Goal: Communication & Community: Answer question/provide support

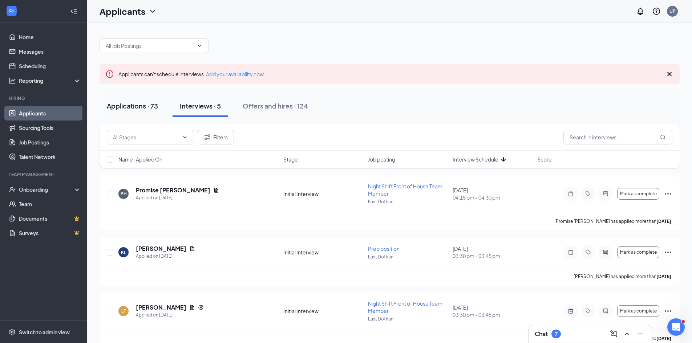
click at [142, 105] on div "Applications · 73" at bounding box center [132, 105] width 51 height 9
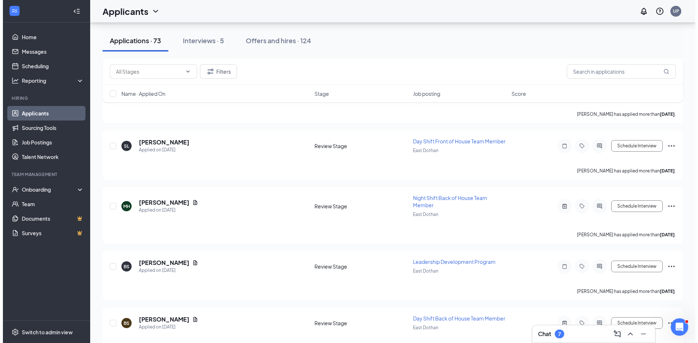
scroll to position [2072, 0]
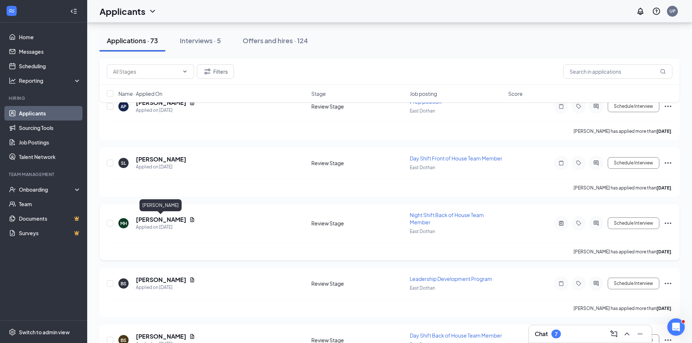
click at [173, 222] on h5 "[PERSON_NAME]" at bounding box center [161, 220] width 51 height 8
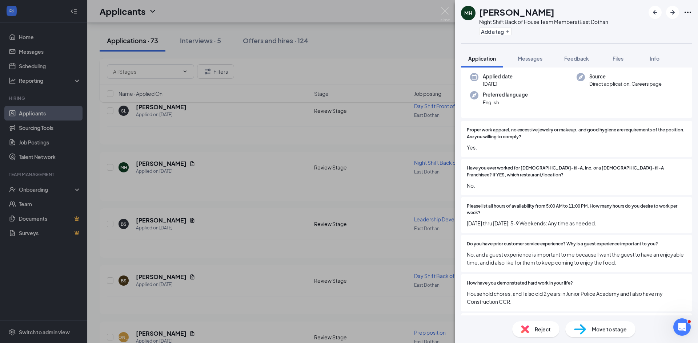
scroll to position [73, 0]
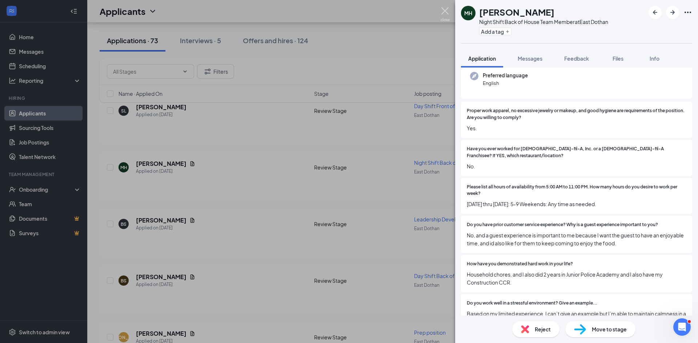
click at [445, 11] on img at bounding box center [444, 14] width 9 height 14
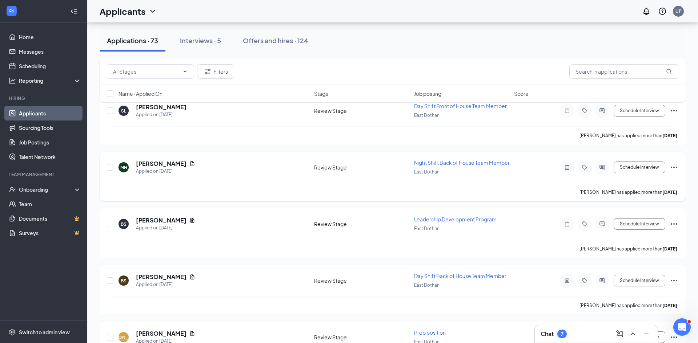
click at [167, 168] on h5 "[PERSON_NAME]" at bounding box center [161, 164] width 51 height 8
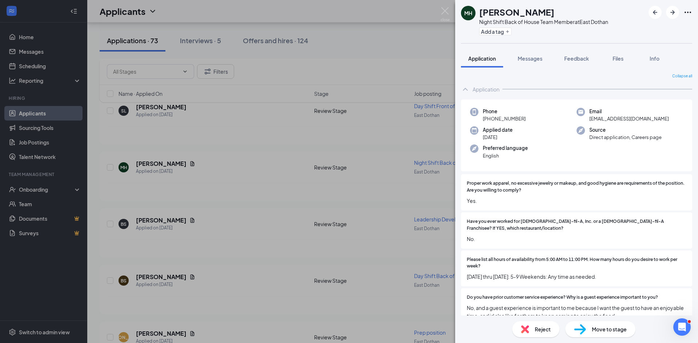
click at [189, 220] on div "MH [PERSON_NAME] Night Shift Back of House Team Member at [GEOGRAPHIC_DATA] Add…" at bounding box center [349, 171] width 698 height 343
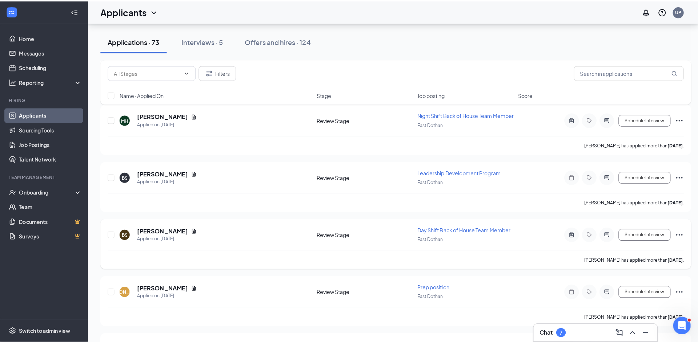
scroll to position [2108, 0]
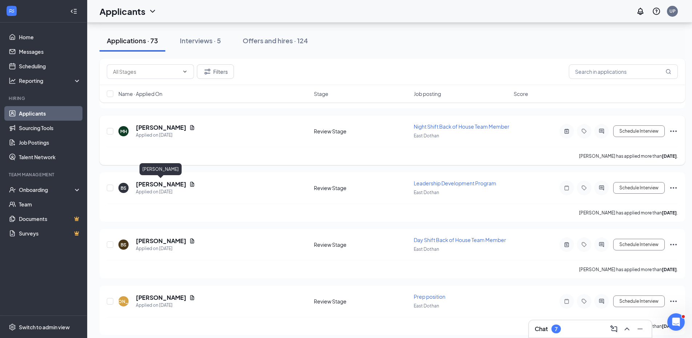
click at [175, 132] on h5 "[PERSON_NAME]" at bounding box center [161, 128] width 51 height 8
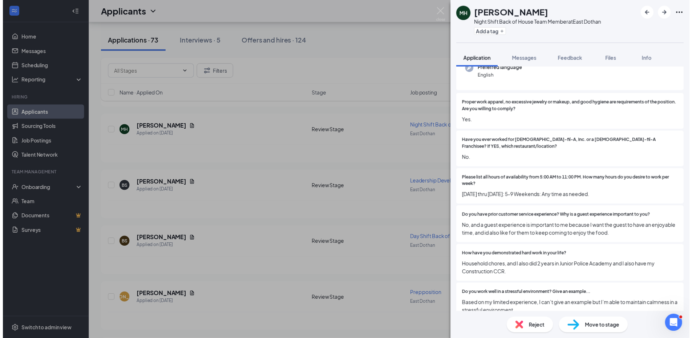
scroll to position [254, 0]
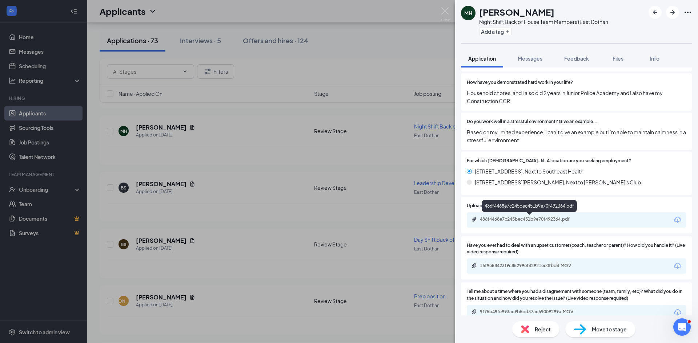
click at [530, 217] on div "486f4468e7c245bec451b9e70f492364.pdf" at bounding box center [531, 220] width 102 height 6
click at [446, 11] on img at bounding box center [444, 14] width 9 height 14
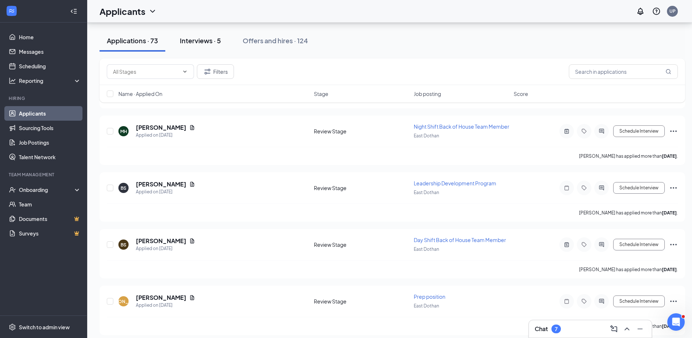
click at [203, 40] on div "Interviews · 5" at bounding box center [200, 40] width 41 height 9
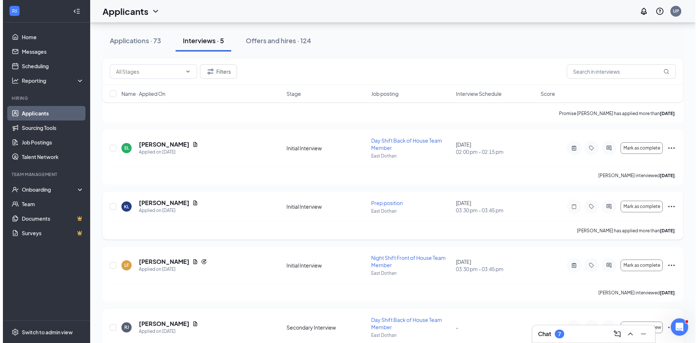
scroll to position [109, 0]
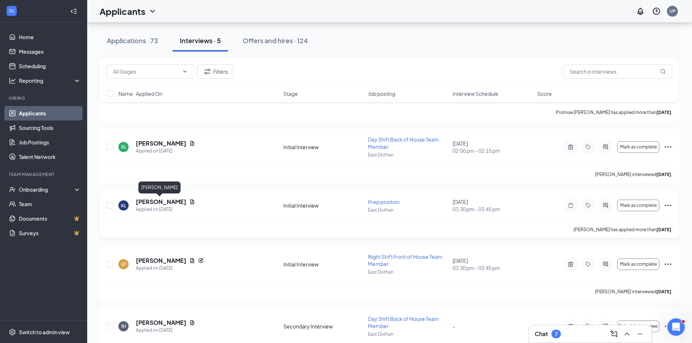
click at [160, 202] on h5 "[PERSON_NAME]" at bounding box center [161, 202] width 51 height 8
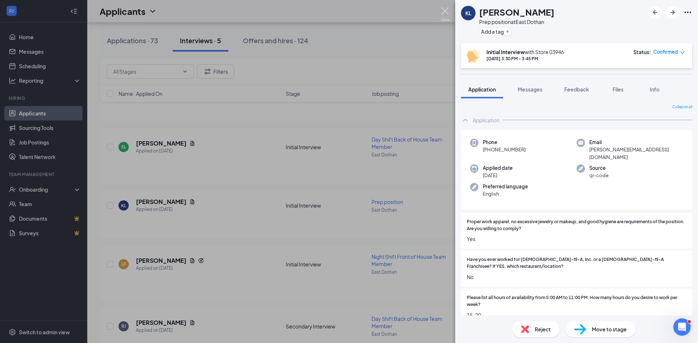
click at [444, 10] on img at bounding box center [444, 14] width 9 height 14
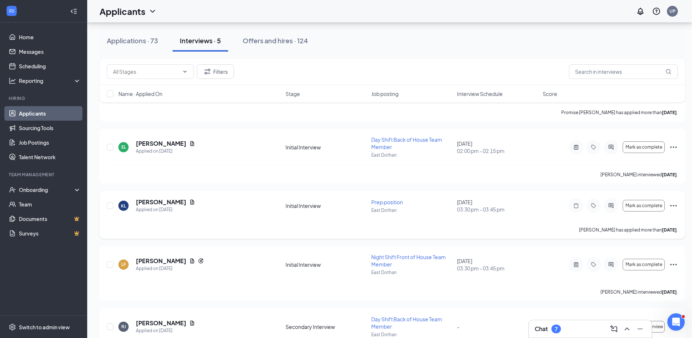
click at [672, 206] on icon "Ellipses" at bounding box center [673, 205] width 9 height 9
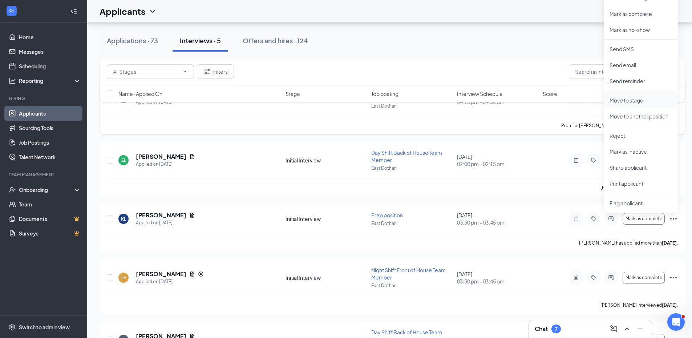
scroll to position [73, 0]
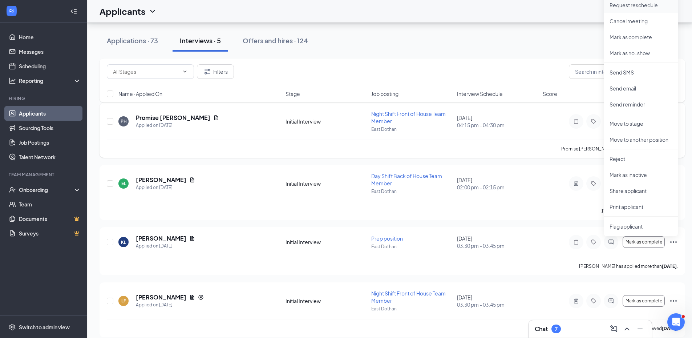
click at [629, 5] on p "Request reschedule" at bounding box center [641, 4] width 63 height 7
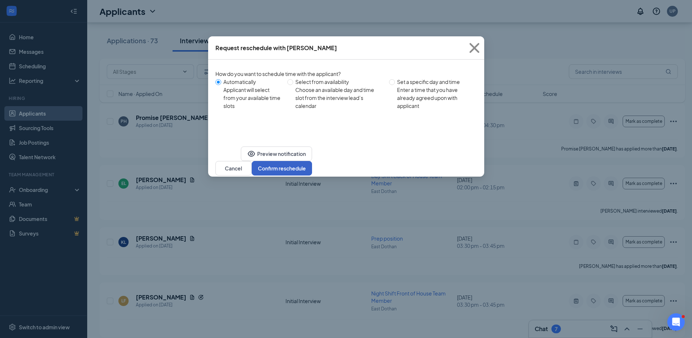
click at [312, 164] on button "Confirm reschedule" at bounding box center [282, 168] width 60 height 15
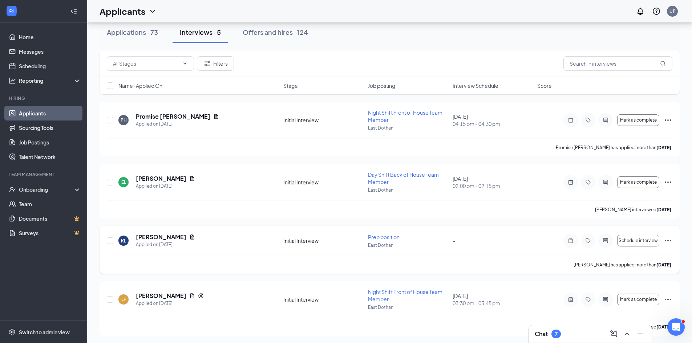
scroll to position [137, 0]
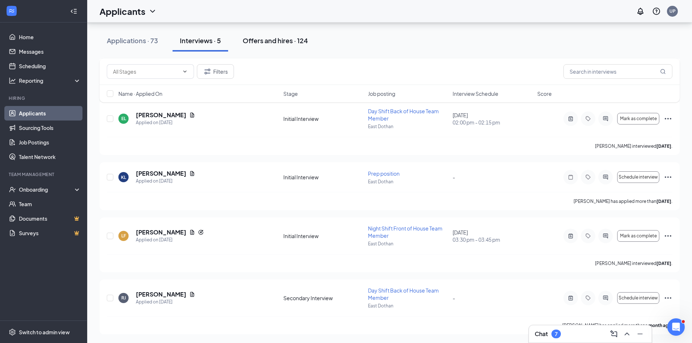
click at [258, 40] on div "Offers and hires · 124" at bounding box center [275, 40] width 65 height 9
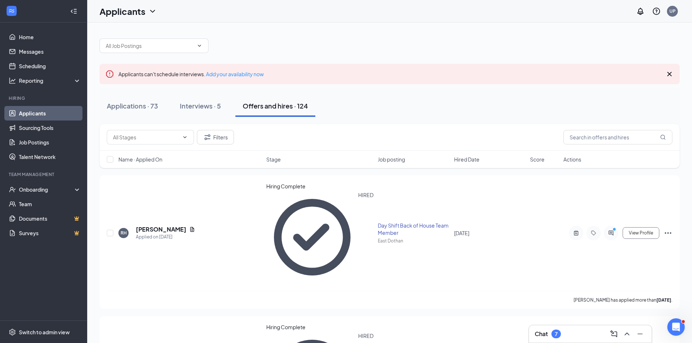
click at [271, 107] on div "Offers and hires · 124" at bounding box center [275, 105] width 65 height 9
click at [576, 230] on icon "ActiveNote" at bounding box center [576, 233] width 9 height 6
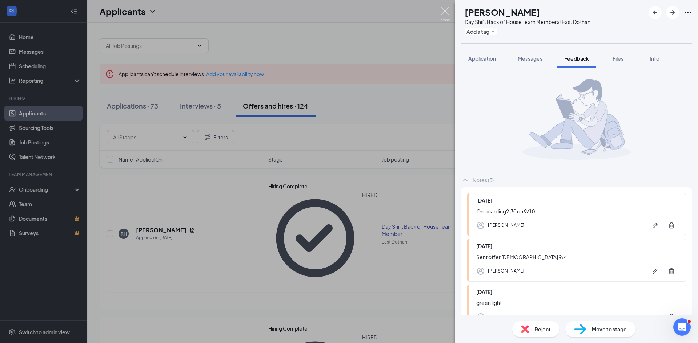
click at [447, 11] on img at bounding box center [444, 14] width 9 height 14
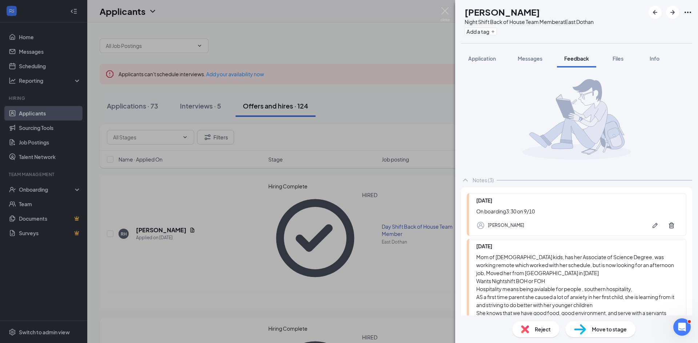
scroll to position [188, 0]
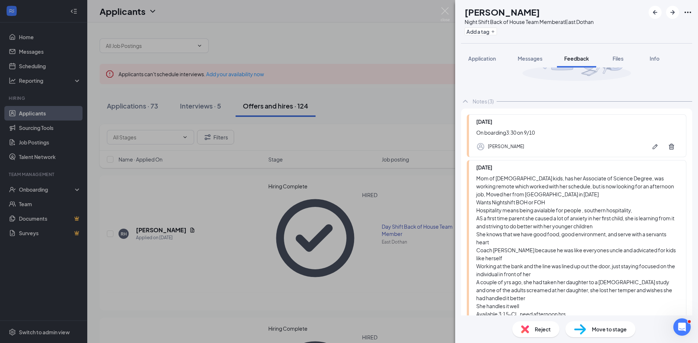
scroll to position [43, 0]
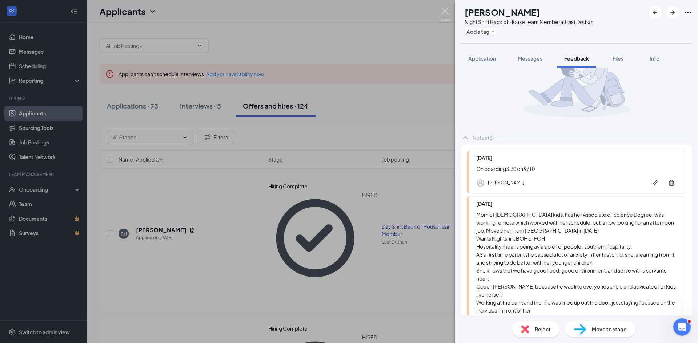
click at [444, 10] on img at bounding box center [444, 14] width 9 height 14
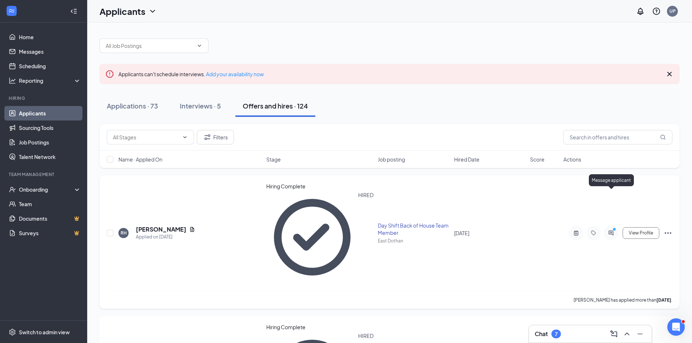
click at [611, 230] on icon "ActiveChat" at bounding box center [611, 233] width 9 height 6
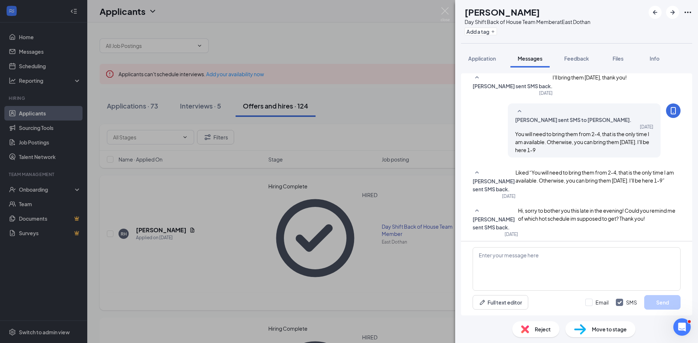
scroll to position [318, 0]
click at [488, 269] on textarea at bounding box center [576, 270] width 208 height 44
type textarea "The team member app, that is free."
click at [656, 302] on button "Send" at bounding box center [662, 302] width 36 height 15
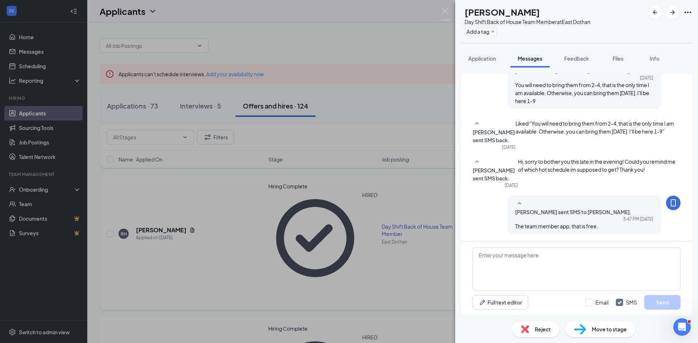
scroll to position [365, 0]
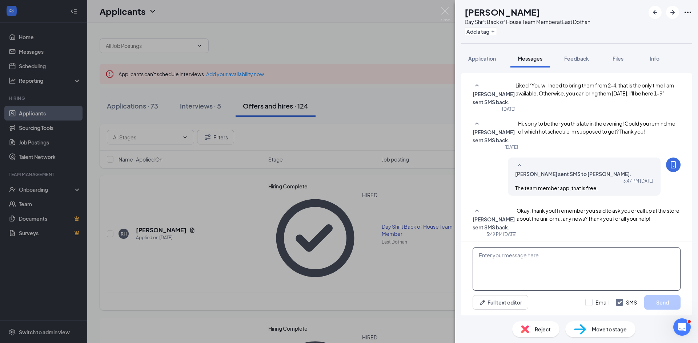
click at [482, 262] on textarea at bounding box center [576, 270] width 208 height 44
click at [576, 255] on textarea "You are on schedule to work [DATE] 2 2" at bounding box center [576, 270] width 208 height 44
type textarea "You are on schedule to work [DATE] @ 2"
click at [660, 304] on button "Send" at bounding box center [662, 302] width 36 height 15
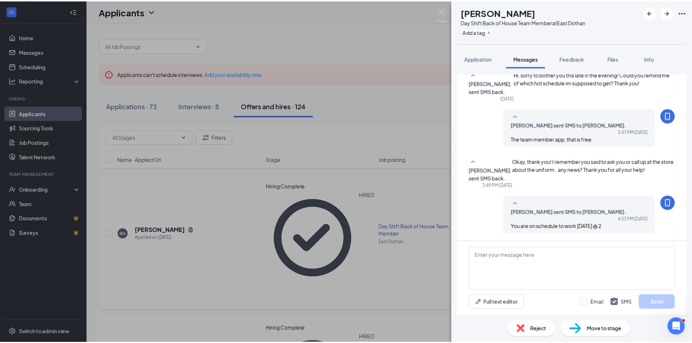
scroll to position [467, 0]
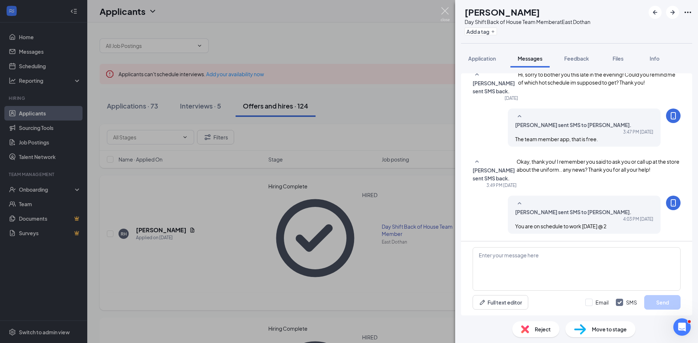
click at [446, 12] on img at bounding box center [444, 14] width 9 height 14
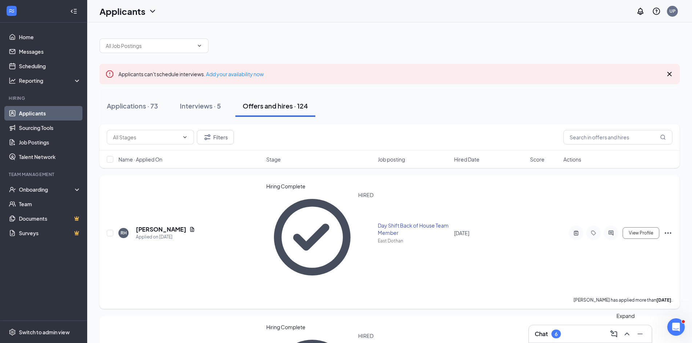
click at [625, 331] on icon "ChevronUp" at bounding box center [627, 334] width 9 height 9
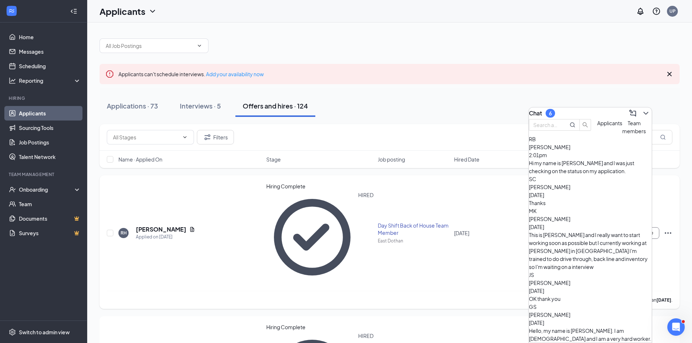
click at [604, 175] on div "Hi my name is [PERSON_NAME] and I was just checking on the status on my applica…" at bounding box center [590, 167] width 123 height 16
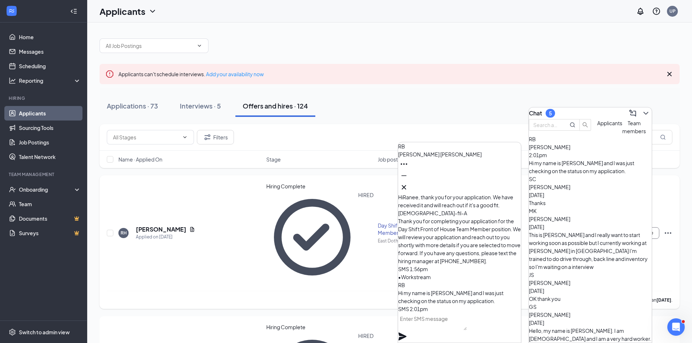
click at [593, 195] on div "[PERSON_NAME] [DATE]" at bounding box center [590, 191] width 123 height 16
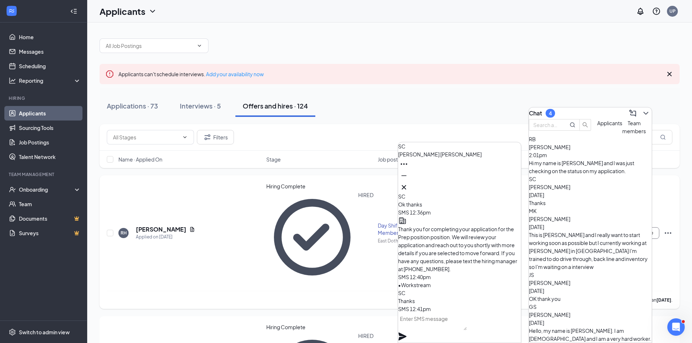
click at [609, 231] on div "This is [PERSON_NAME] and I really want to start working soon as possible but I…" at bounding box center [590, 251] width 123 height 40
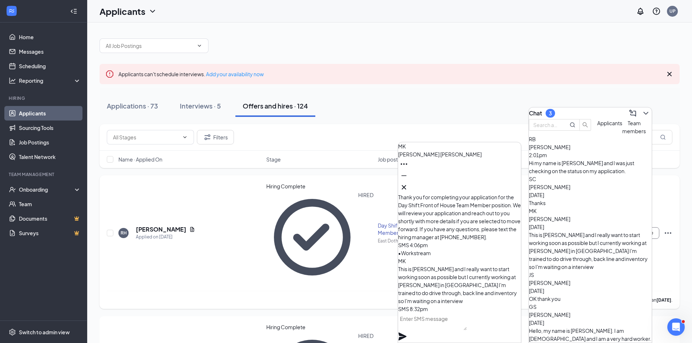
click at [590, 295] on div "OK thank you" at bounding box center [590, 299] width 123 height 8
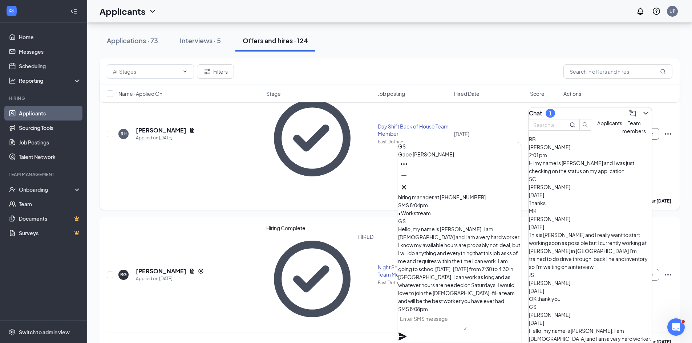
scroll to position [109, 0]
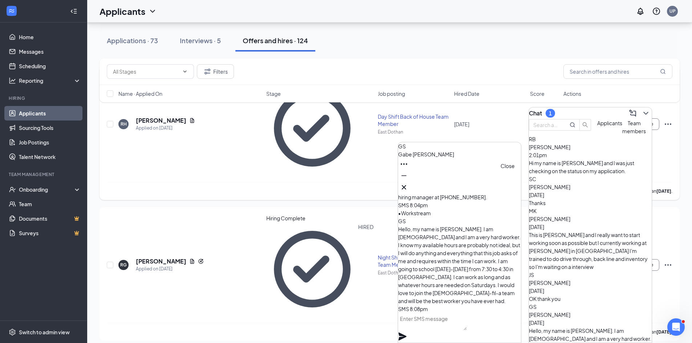
drag, startPoint x: 508, startPoint y: 185, endPoint x: 508, endPoint y: 189, distance: 4.4
click at [410, 189] on button at bounding box center [404, 188] width 12 height 12
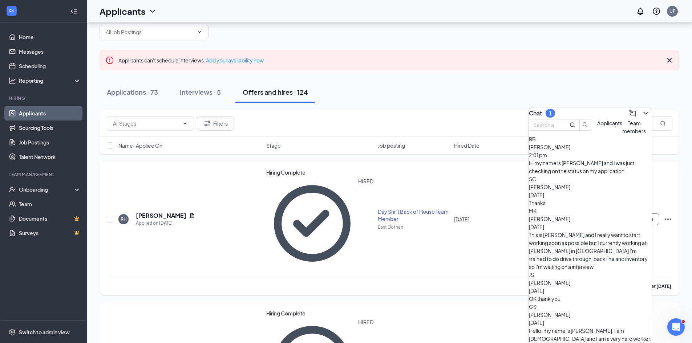
scroll to position [0, 0]
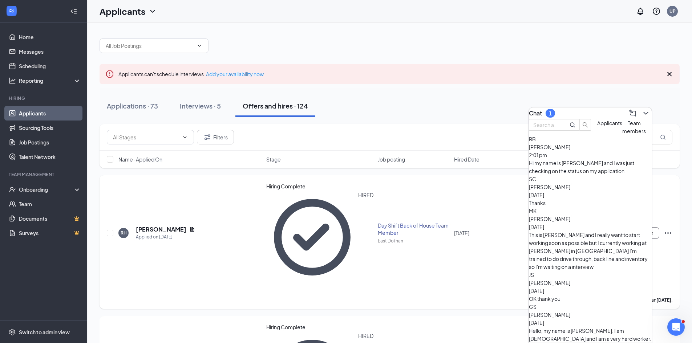
click at [623, 134] on span "Team members" at bounding box center [635, 127] width 24 height 15
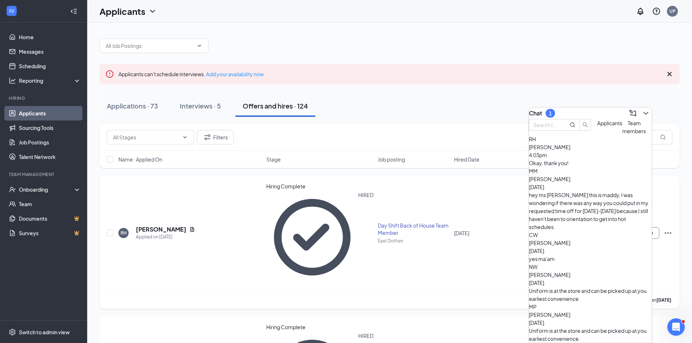
click at [574, 203] on div "hey ms [PERSON_NAME] this is maddy, I was wondering if there was any way you co…" at bounding box center [590, 211] width 123 height 40
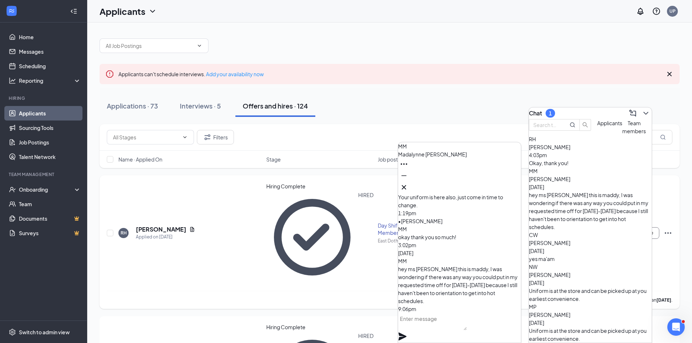
click at [441, 327] on textarea at bounding box center [432, 321] width 69 height 17
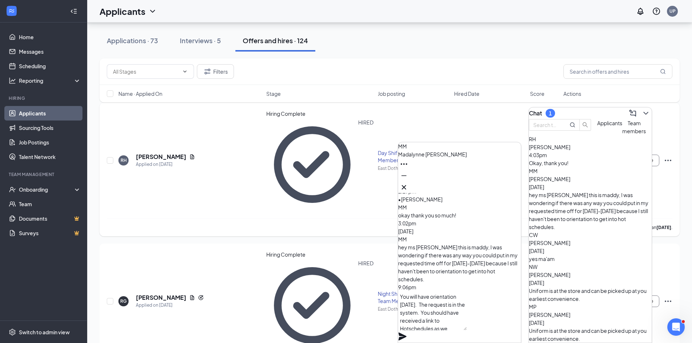
scroll to position [8, 0]
type textarea "You will have orientation [DATE]. The request is in the system. You should have…"
click at [407, 333] on icon "Plane" at bounding box center [403, 337] width 8 height 8
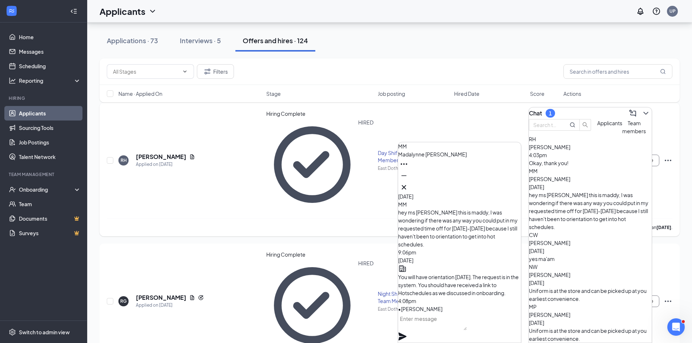
scroll to position [0, 0]
click at [608, 167] on div "Okay, thank you!" at bounding box center [590, 163] width 123 height 8
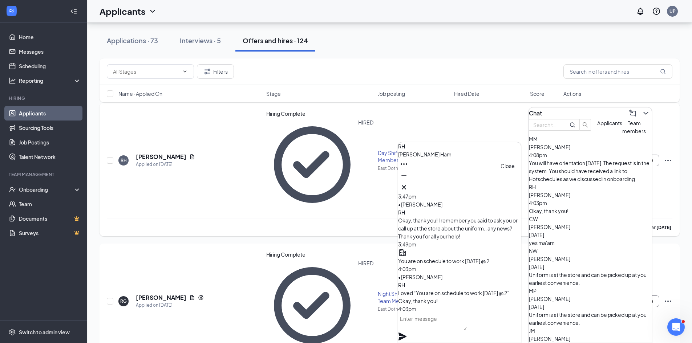
click at [406, 185] on icon "Cross" at bounding box center [404, 187] width 4 height 4
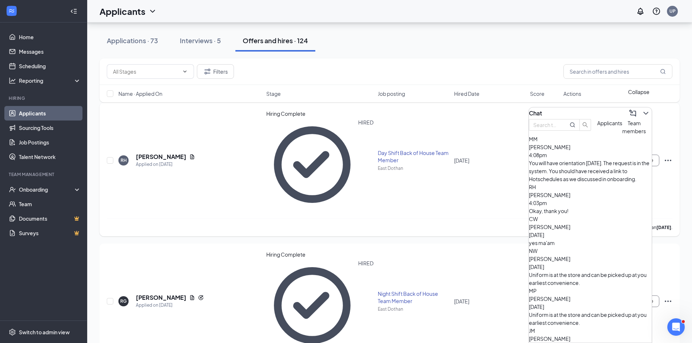
click at [642, 109] on icon "ChevronDown" at bounding box center [646, 113] width 9 height 9
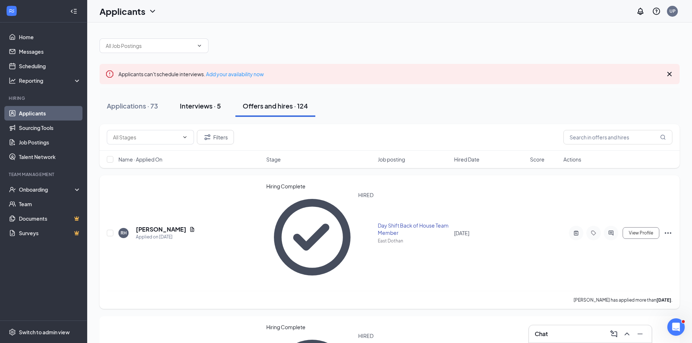
click at [204, 104] on div "Interviews · 5" at bounding box center [200, 105] width 41 height 9
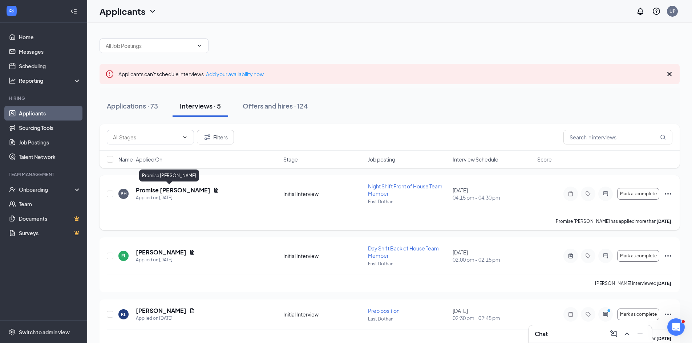
click at [171, 192] on h5 "Promise [PERSON_NAME]" at bounding box center [173, 190] width 75 height 8
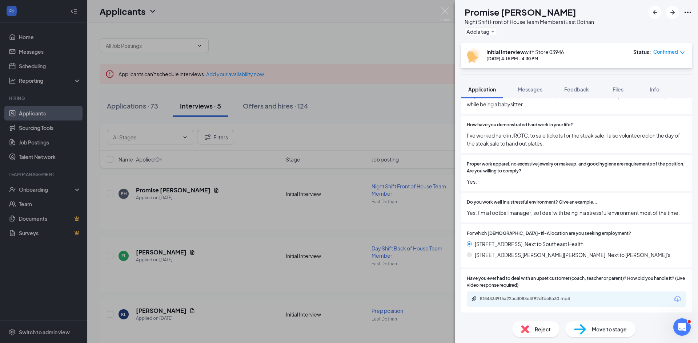
scroll to position [218, 0]
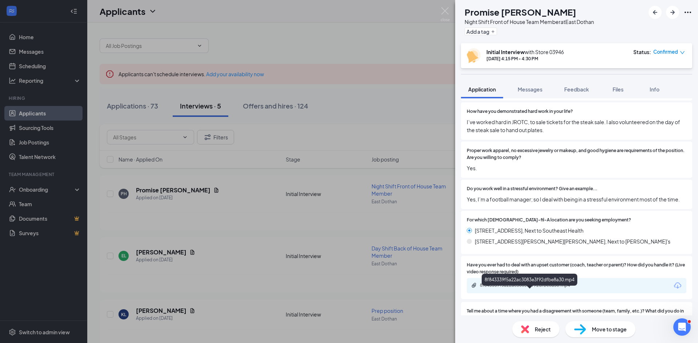
click at [518, 289] on div "8f843339f5a22ac3083e3f92dfbe8a30.mp4" at bounding box center [531, 286] width 102 height 6
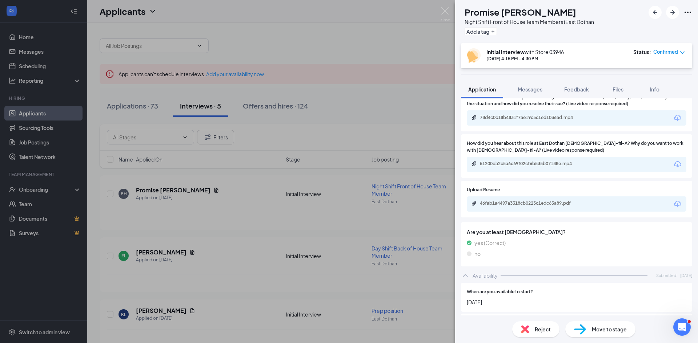
scroll to position [436, 0]
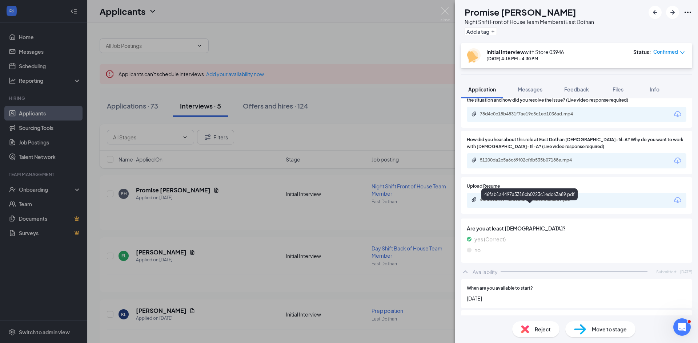
click at [511, 204] on div "46fab1a4497a3318cb0223c1edc63a89.pdf" at bounding box center [530, 200] width 118 height 7
